Goal: Obtain resource: Download file/media

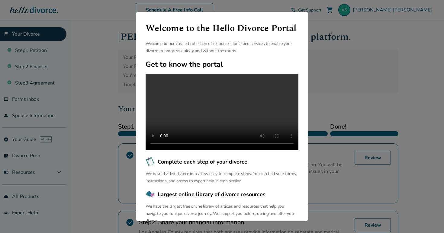
click at [330, 54] on div "Welcome to the Hello Divorce Portal Welcome to our curated collection of resour…" at bounding box center [222, 116] width 444 height 233
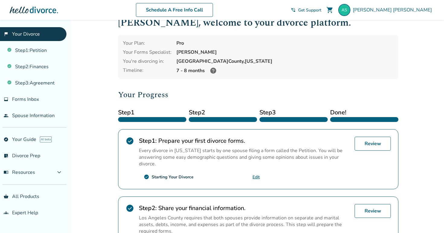
scroll to position [15, 0]
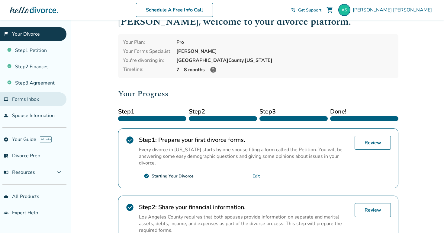
click at [34, 101] on span "Forms Inbox" at bounding box center [25, 99] width 27 height 7
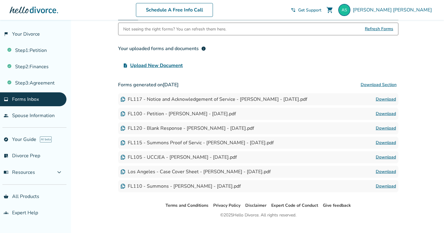
scroll to position [54, 0]
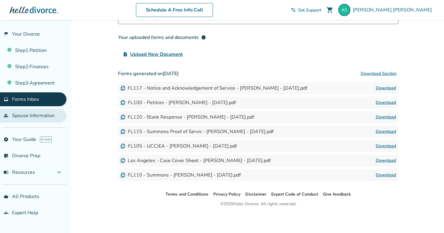
click at [46, 112] on link "people Spouse Information" at bounding box center [33, 116] width 66 height 14
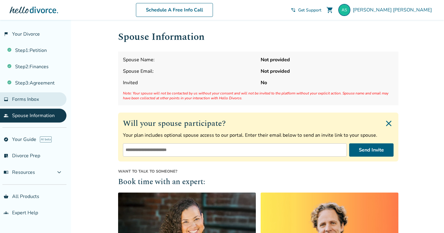
click at [41, 101] on link "inbox Forms Inbox" at bounding box center [33, 99] width 66 height 14
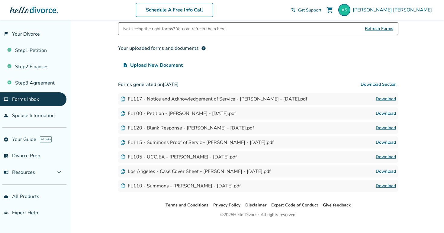
scroll to position [54, 0]
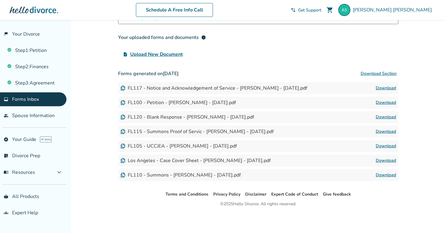
click at [387, 131] on link "Download" at bounding box center [386, 131] width 20 height 7
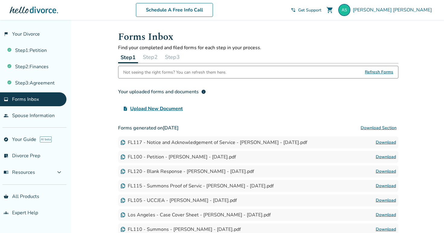
click at [157, 57] on button "Step 2" at bounding box center [150, 57] width 20 height 12
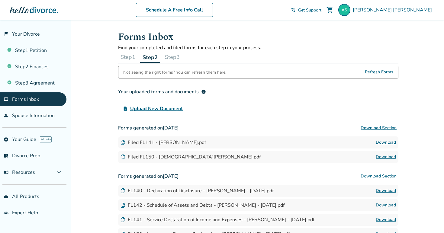
click at [385, 157] on link "Download" at bounding box center [386, 156] width 20 height 7
click at [175, 61] on button "Step 3" at bounding box center [172, 57] width 20 height 12
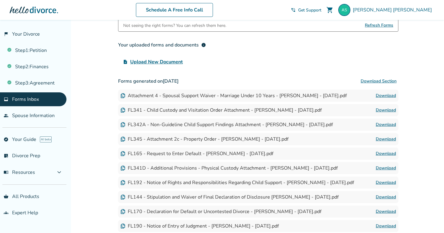
scroll to position [48, 0]
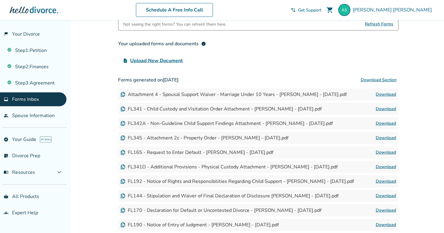
click at [381, 154] on link "Download" at bounding box center [386, 152] width 20 height 7
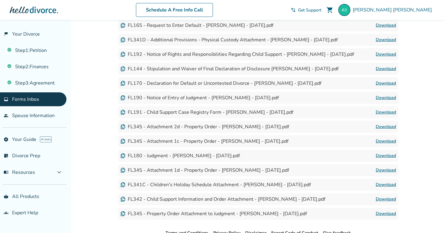
scroll to position [176, 0]
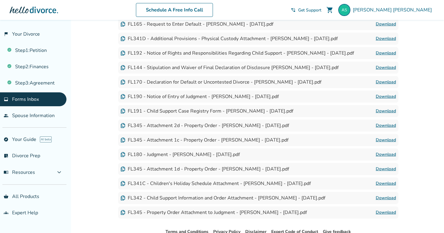
click at [386, 81] on link "Download" at bounding box center [386, 82] width 20 height 7
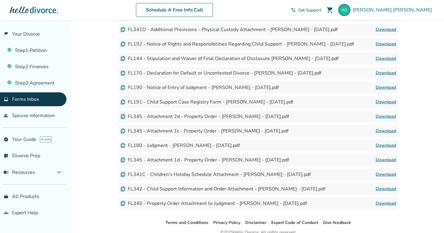
scroll to position [186, 0]
click at [391, 145] on link "Download" at bounding box center [386, 144] width 20 height 7
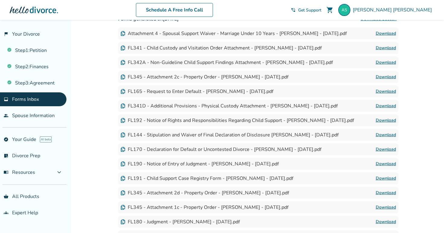
scroll to position [109, 0]
click at [382, 48] on link "Download" at bounding box center [386, 48] width 20 height 7
click at [389, 105] on link "Download" at bounding box center [386, 106] width 20 height 7
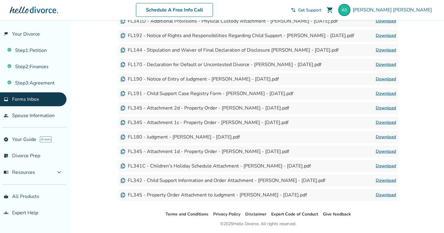
scroll to position [194, 0]
click at [386, 166] on link "Download" at bounding box center [386, 165] width 20 height 7
click at [387, 180] on link "Download" at bounding box center [386, 180] width 20 height 7
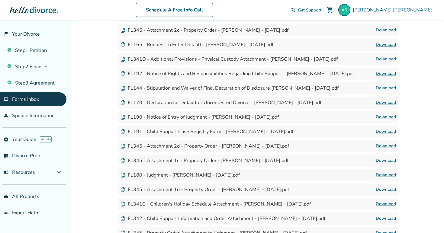
scroll to position [125, 0]
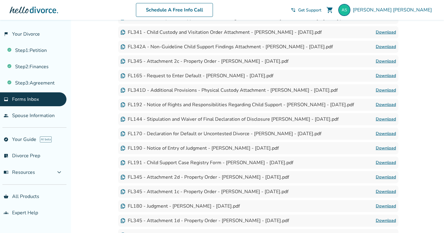
click at [378, 107] on link "Download" at bounding box center [386, 104] width 20 height 7
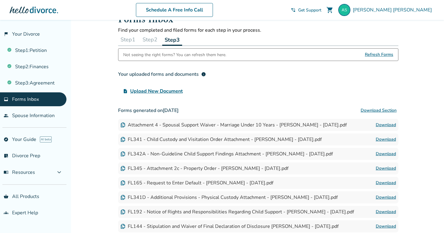
scroll to position [0, 0]
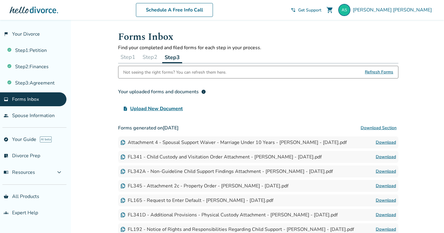
click at [154, 58] on button "Step 2" at bounding box center [150, 57] width 20 height 12
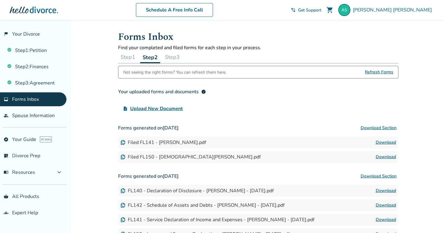
click at [127, 54] on button "Step 1" at bounding box center [128, 57] width 20 height 12
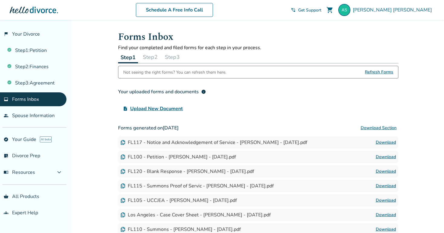
click at [178, 59] on button "Step 3" at bounding box center [172, 57] width 20 height 12
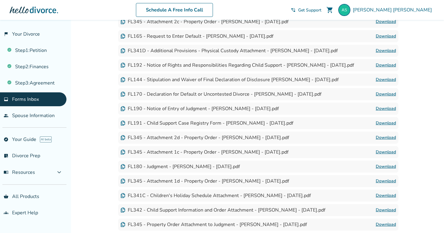
scroll to position [163, 0]
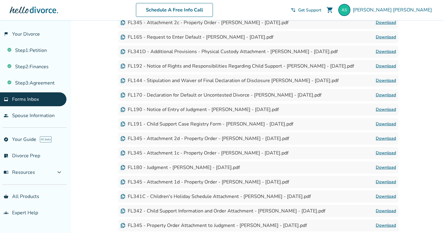
click at [384, 124] on link "Download" at bounding box center [386, 124] width 20 height 7
click at [381, 109] on link "Download" at bounding box center [386, 109] width 20 height 7
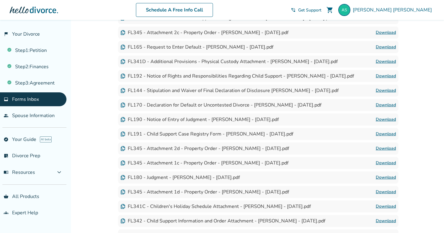
scroll to position [153, 0]
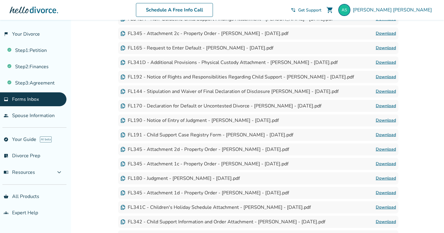
click at [380, 63] on link "Download" at bounding box center [386, 62] width 20 height 7
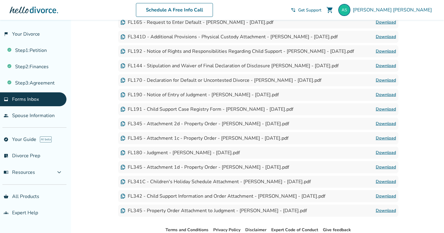
click at [384, 196] on link "Download" at bounding box center [386, 196] width 20 height 7
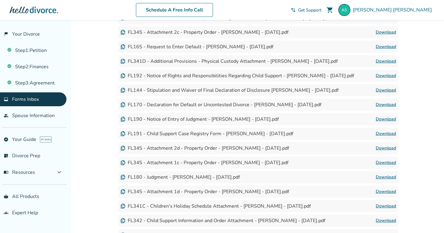
scroll to position [154, 0]
click at [393, 130] on link "Download" at bounding box center [386, 133] width 20 height 7
